Goal: Navigation & Orientation: Find specific page/section

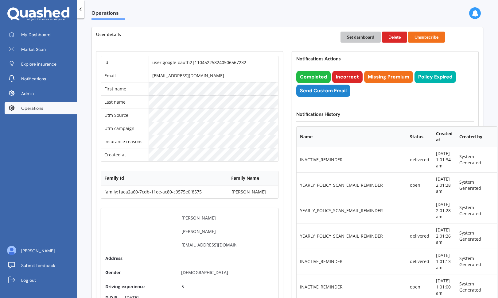
click at [364, 36] on button "Set dashboard" at bounding box center [360, 37] width 40 height 11
click at [29, 37] on span "My Dashboard" at bounding box center [35, 35] width 29 height 6
